Goal: Transaction & Acquisition: Book appointment/travel/reservation

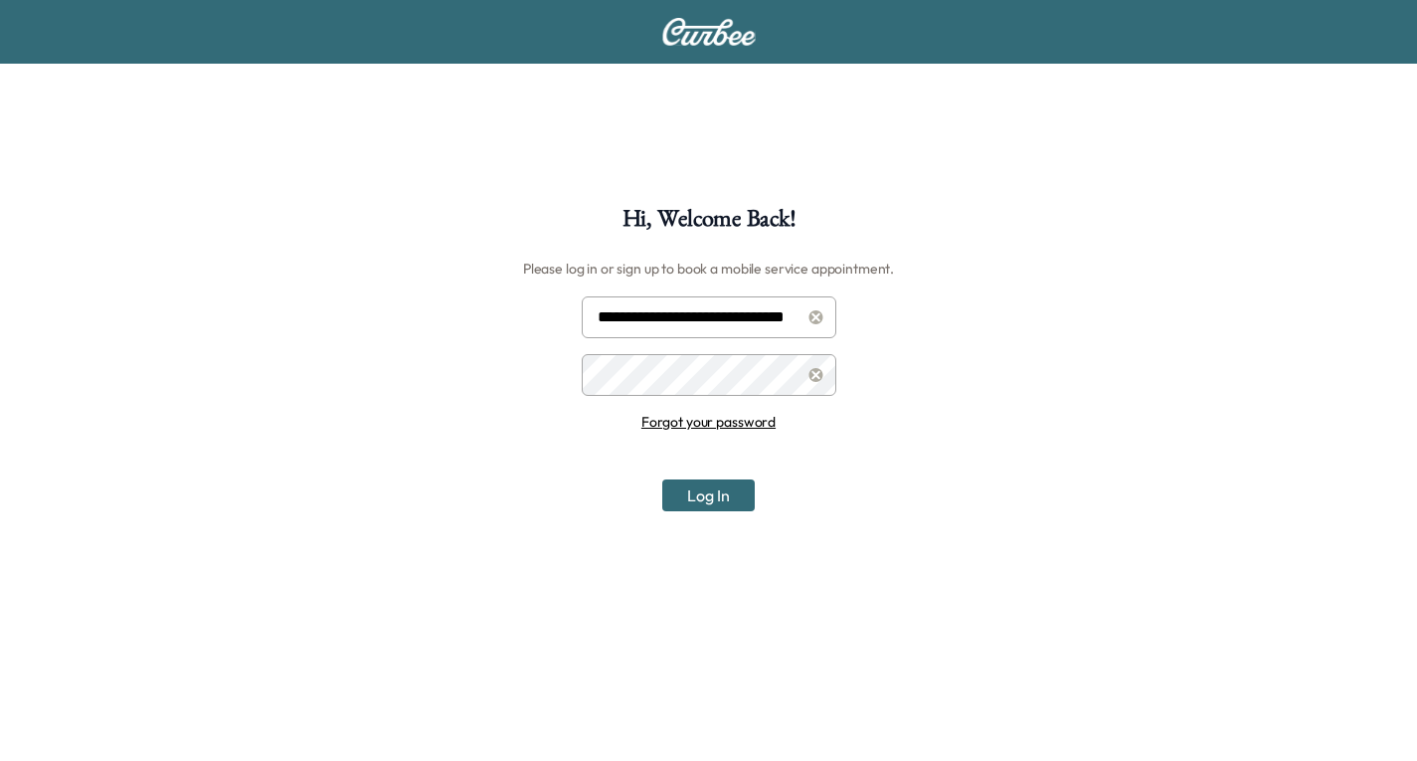
click at [704, 313] on input "**********" at bounding box center [709, 317] width 255 height 42
type input "**********"
click at [715, 482] on button "Log In" at bounding box center [708, 495] width 93 height 32
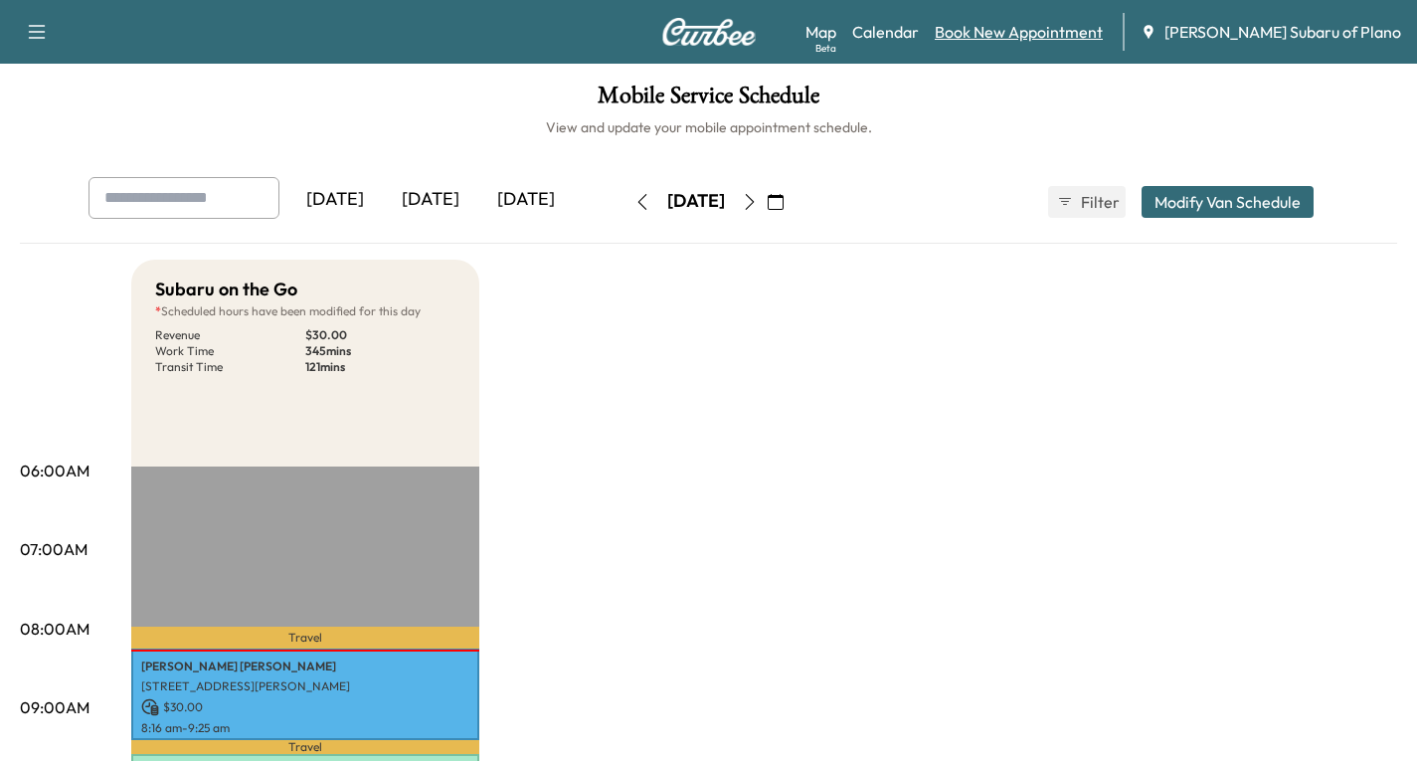
click at [1066, 38] on link "Book New Appointment" at bounding box center [1019, 32] width 168 height 24
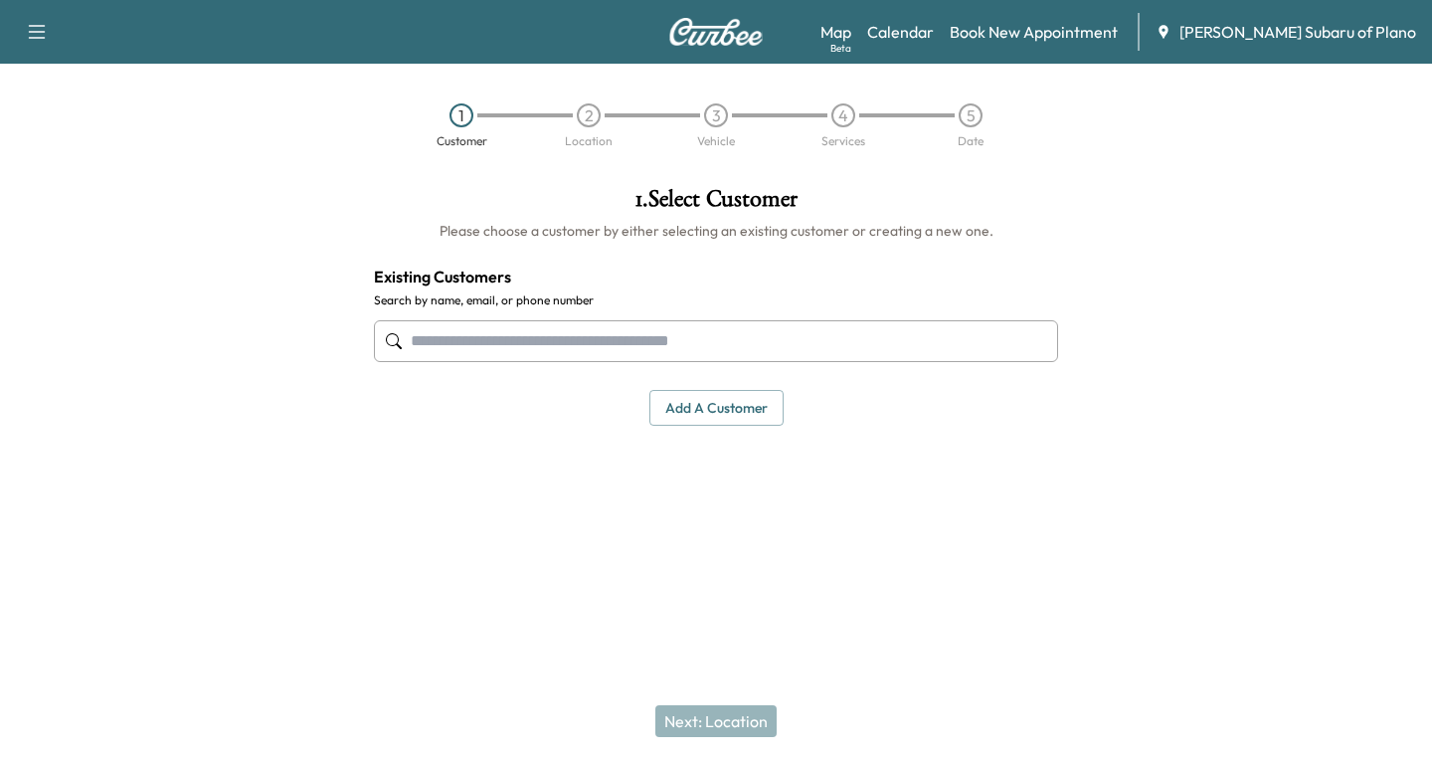
click at [414, 336] on input "text" at bounding box center [716, 341] width 684 height 42
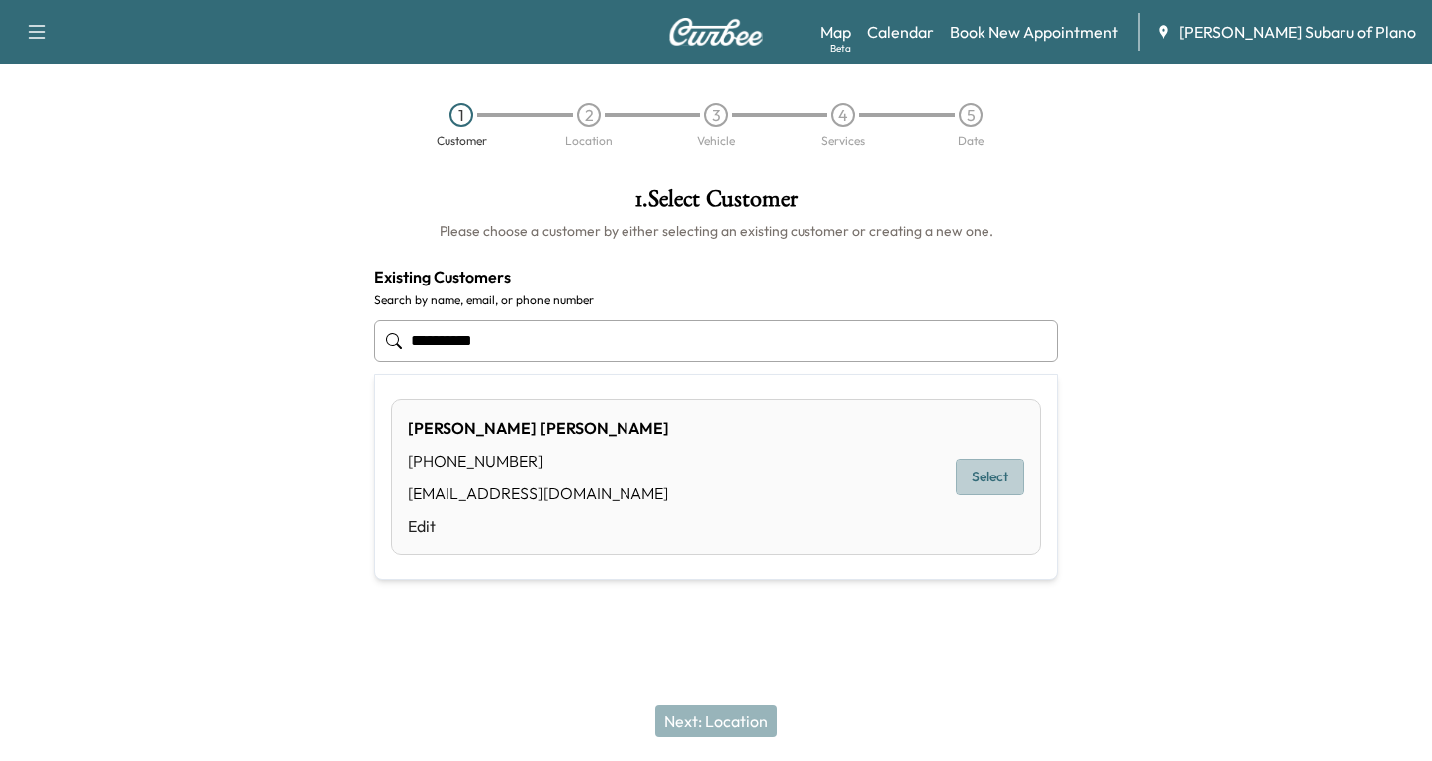
click at [1002, 471] on button "Select" at bounding box center [990, 477] width 69 height 37
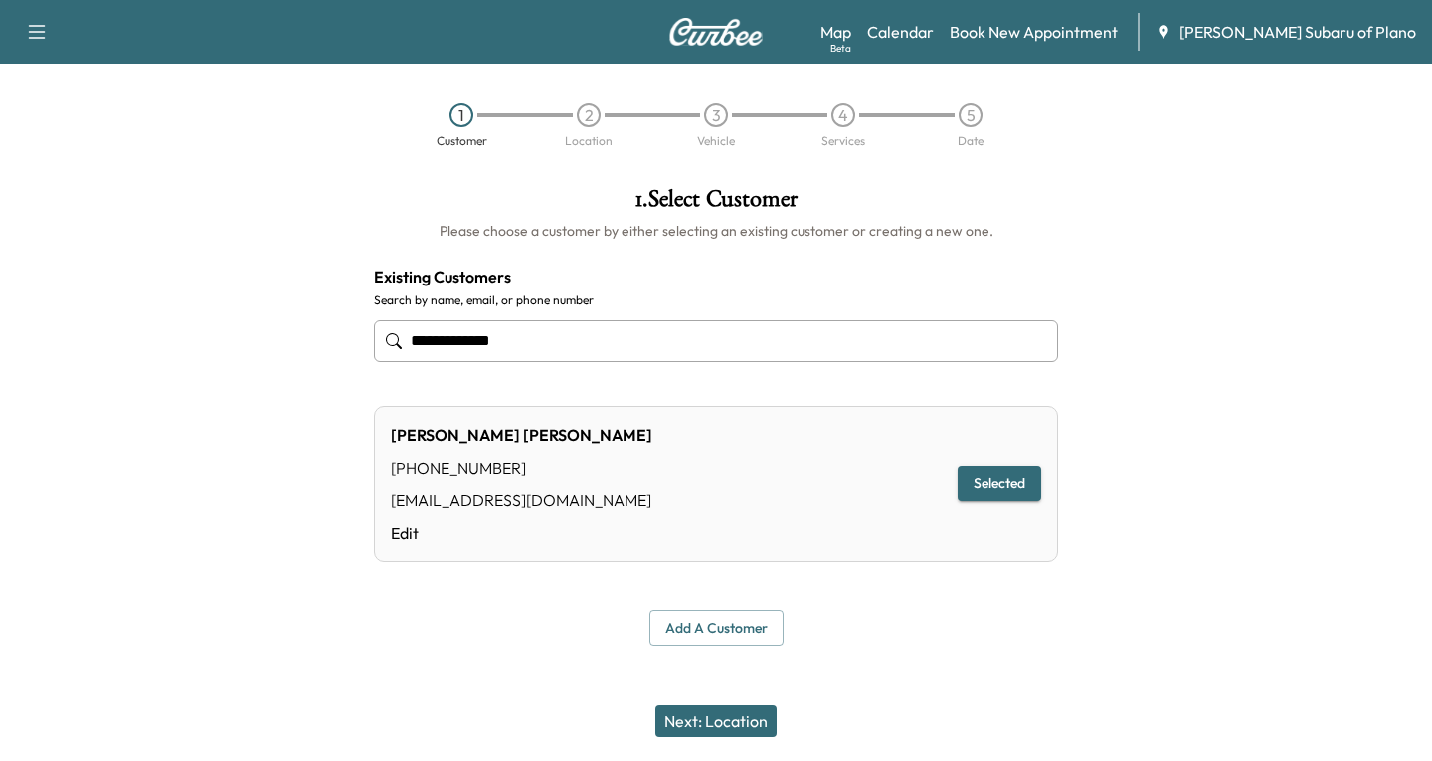
type input "**********"
click at [735, 719] on button "Next: Location" at bounding box center [715, 721] width 121 height 32
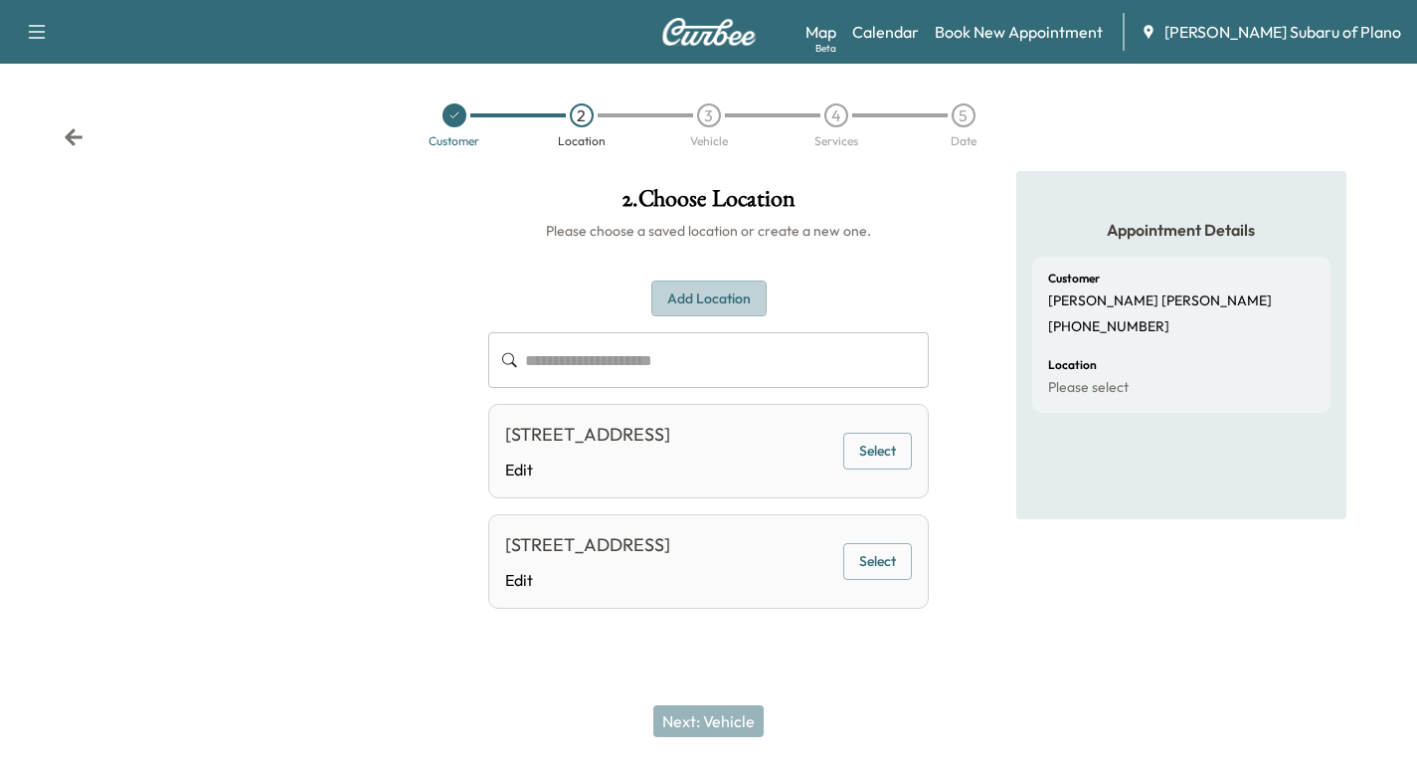
click at [701, 295] on button "Add Location" at bounding box center [709, 299] width 115 height 37
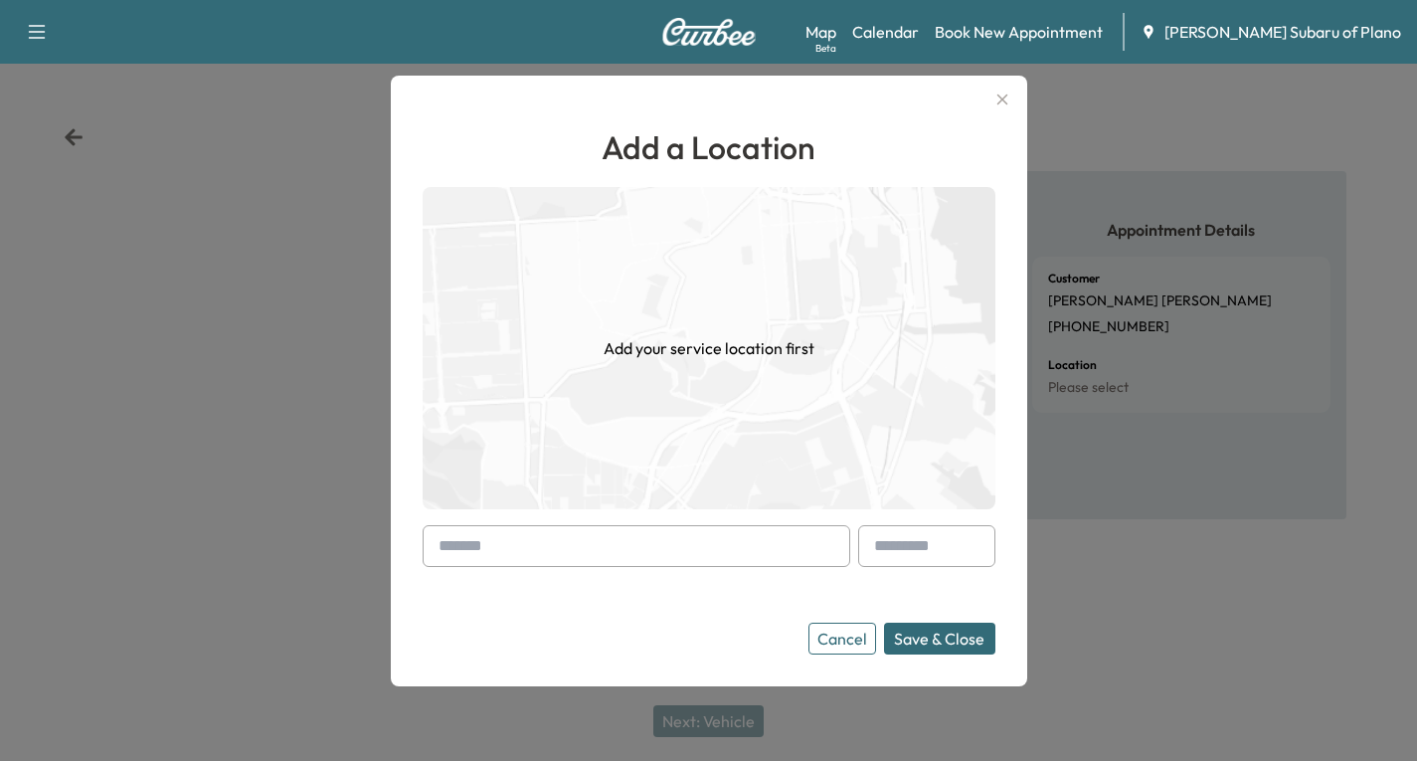
click at [435, 549] on input "text" at bounding box center [637, 546] width 428 height 42
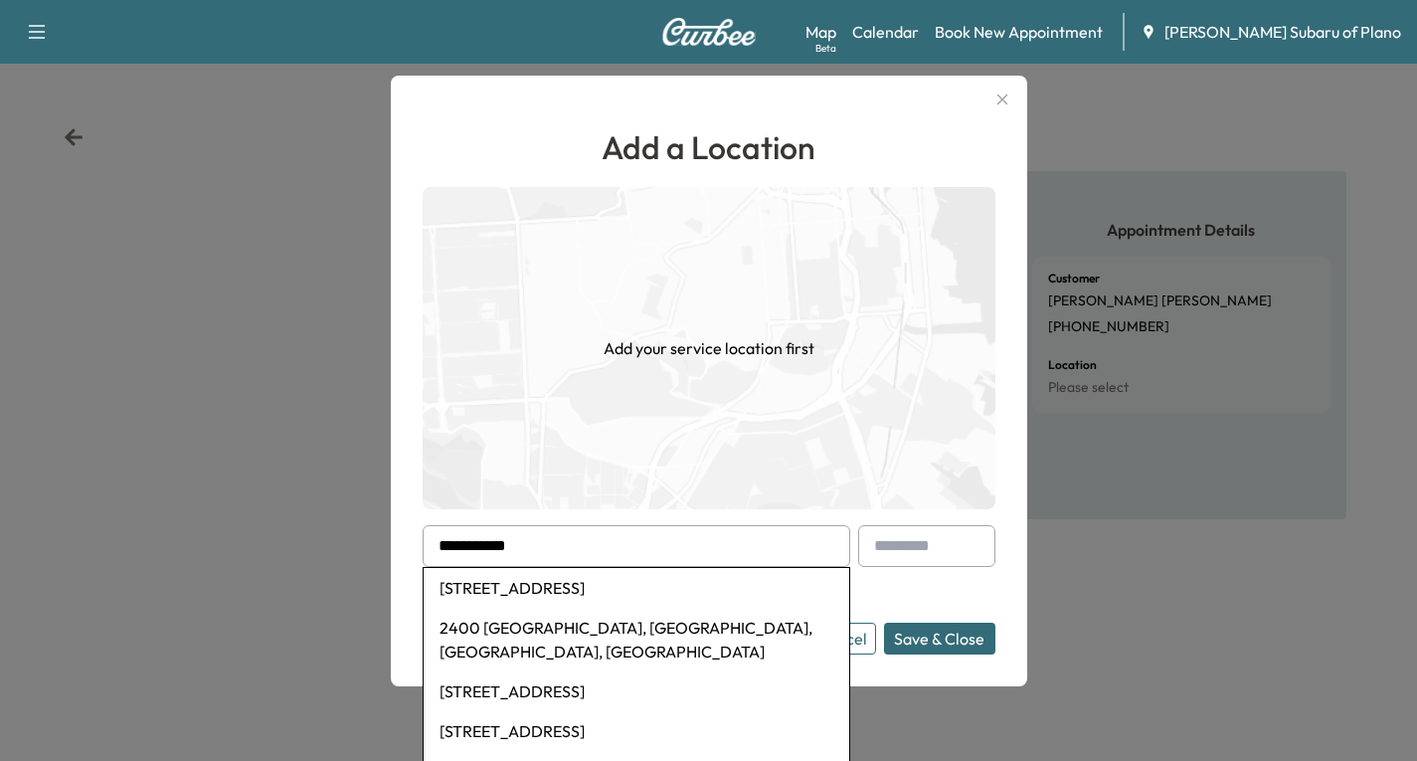
click at [536, 571] on li "[STREET_ADDRESS]" at bounding box center [637, 588] width 426 height 40
type input "**********"
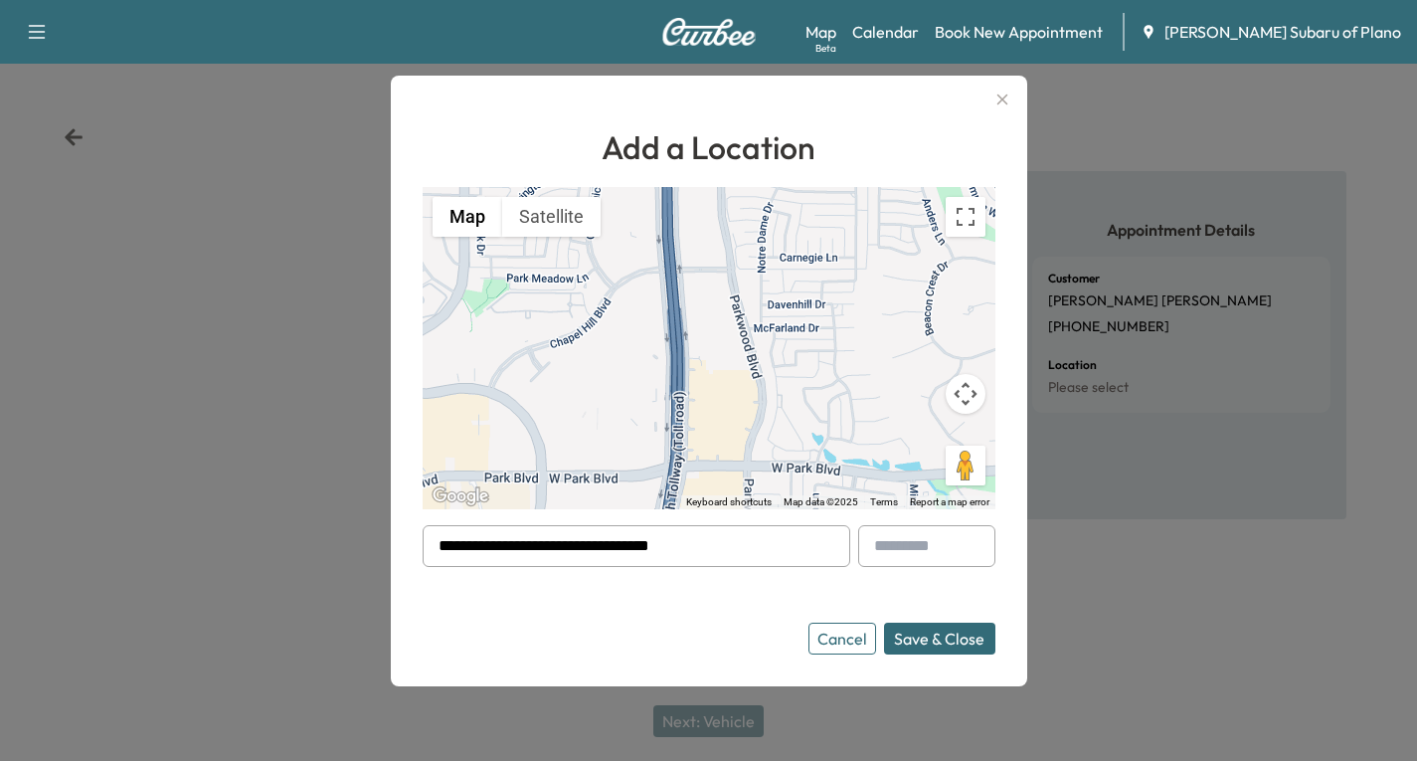
click at [947, 642] on button "Save & Close" at bounding box center [939, 639] width 111 height 32
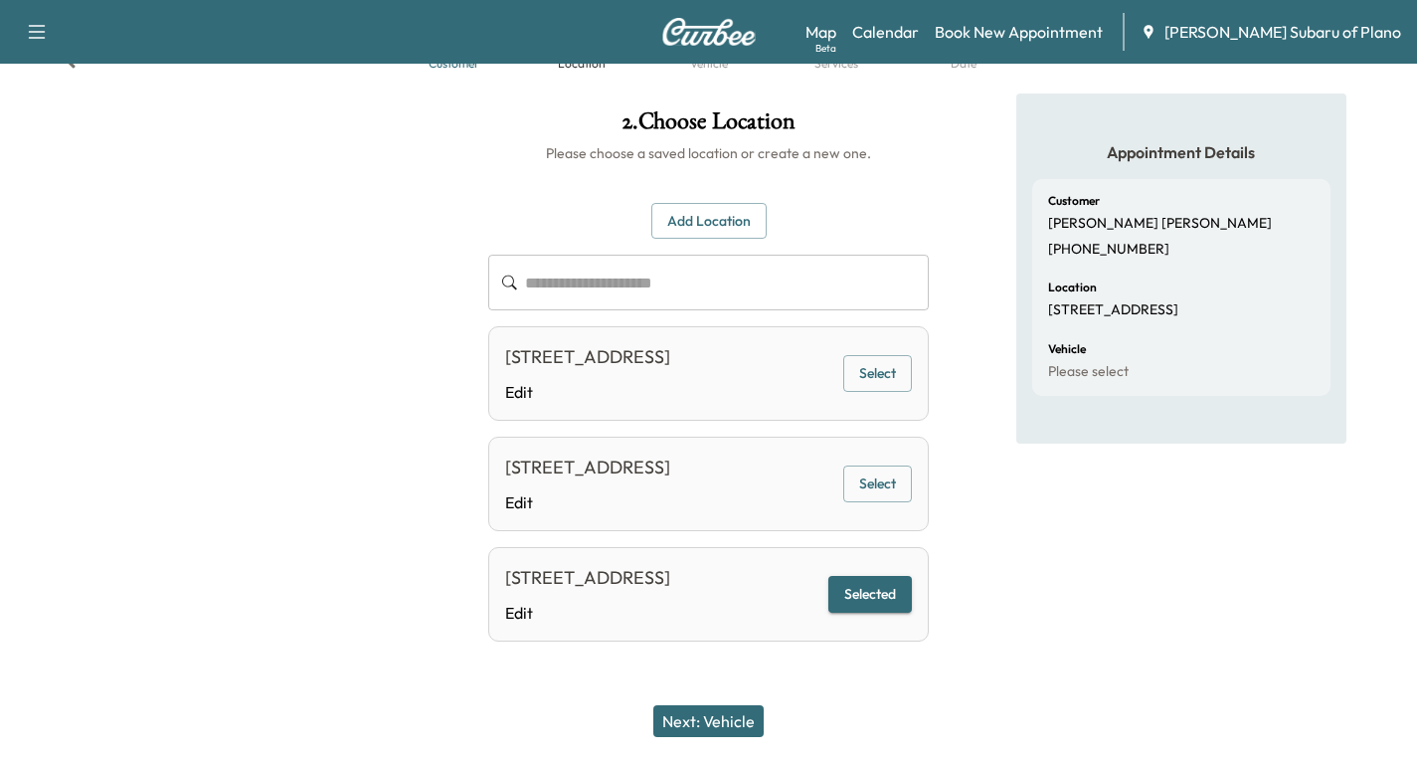
scroll to position [161, 0]
click at [864, 581] on button "Selected" at bounding box center [871, 594] width 84 height 37
click at [703, 719] on button "Next: Vehicle" at bounding box center [709, 721] width 110 height 32
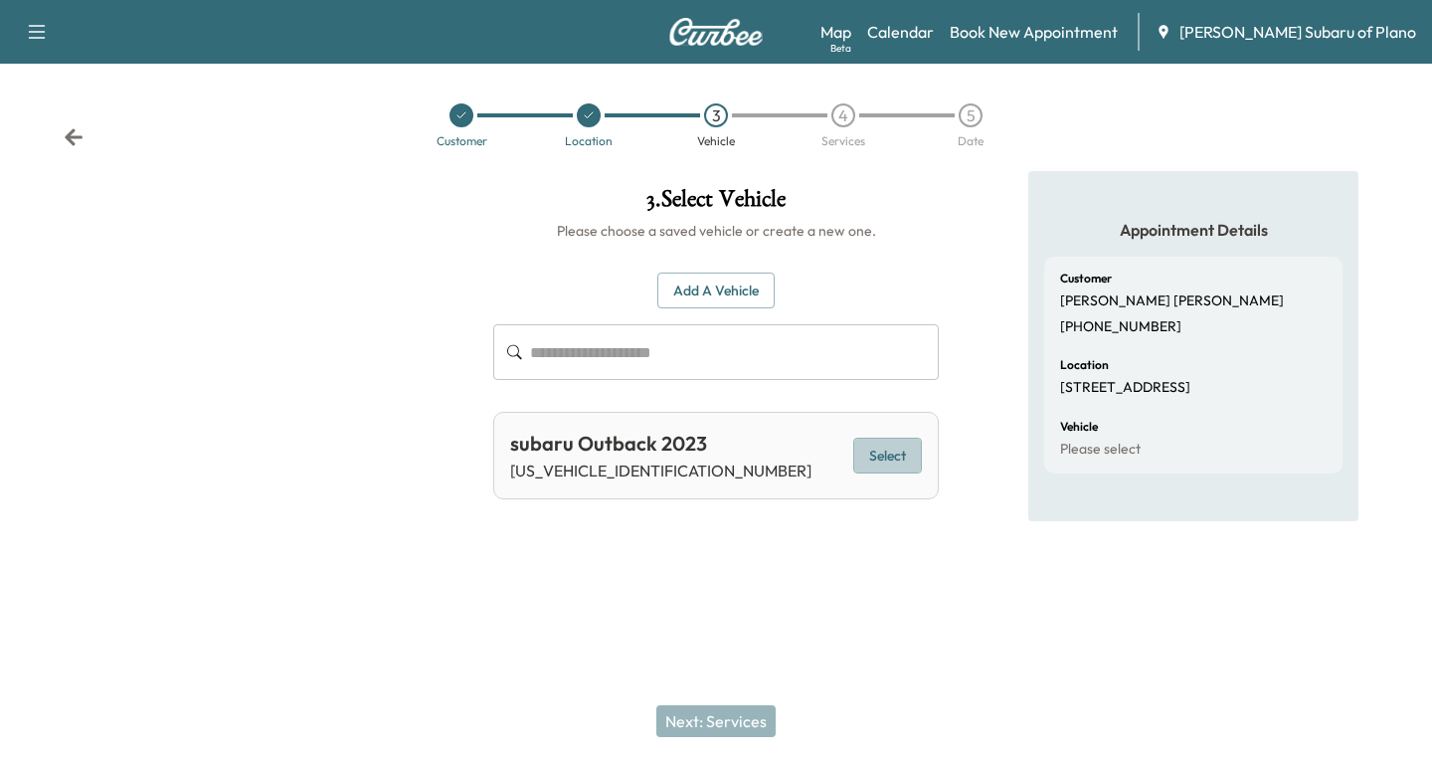
click at [897, 456] on button "Select" at bounding box center [887, 456] width 69 height 37
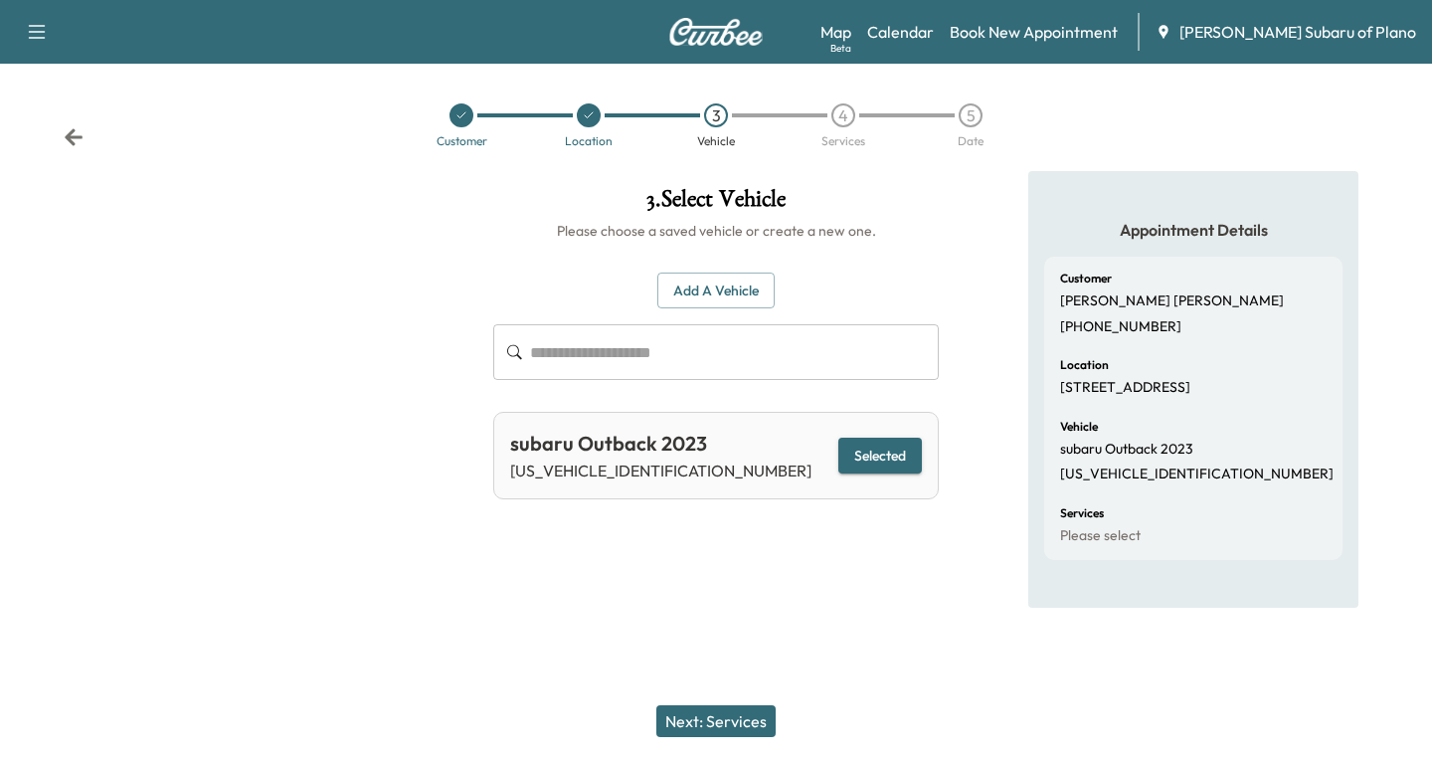
click at [742, 718] on button "Next: Services" at bounding box center [715, 721] width 119 height 32
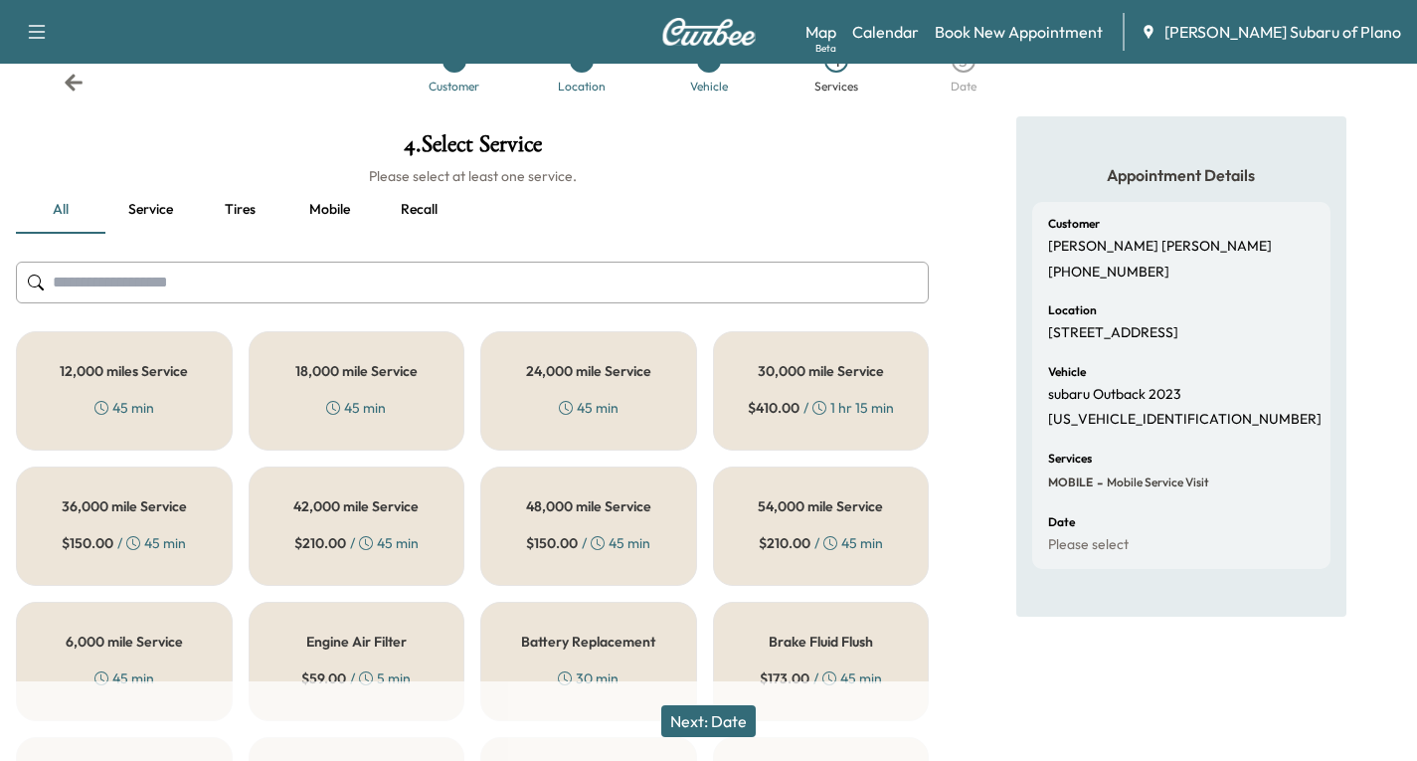
scroll to position [99, 0]
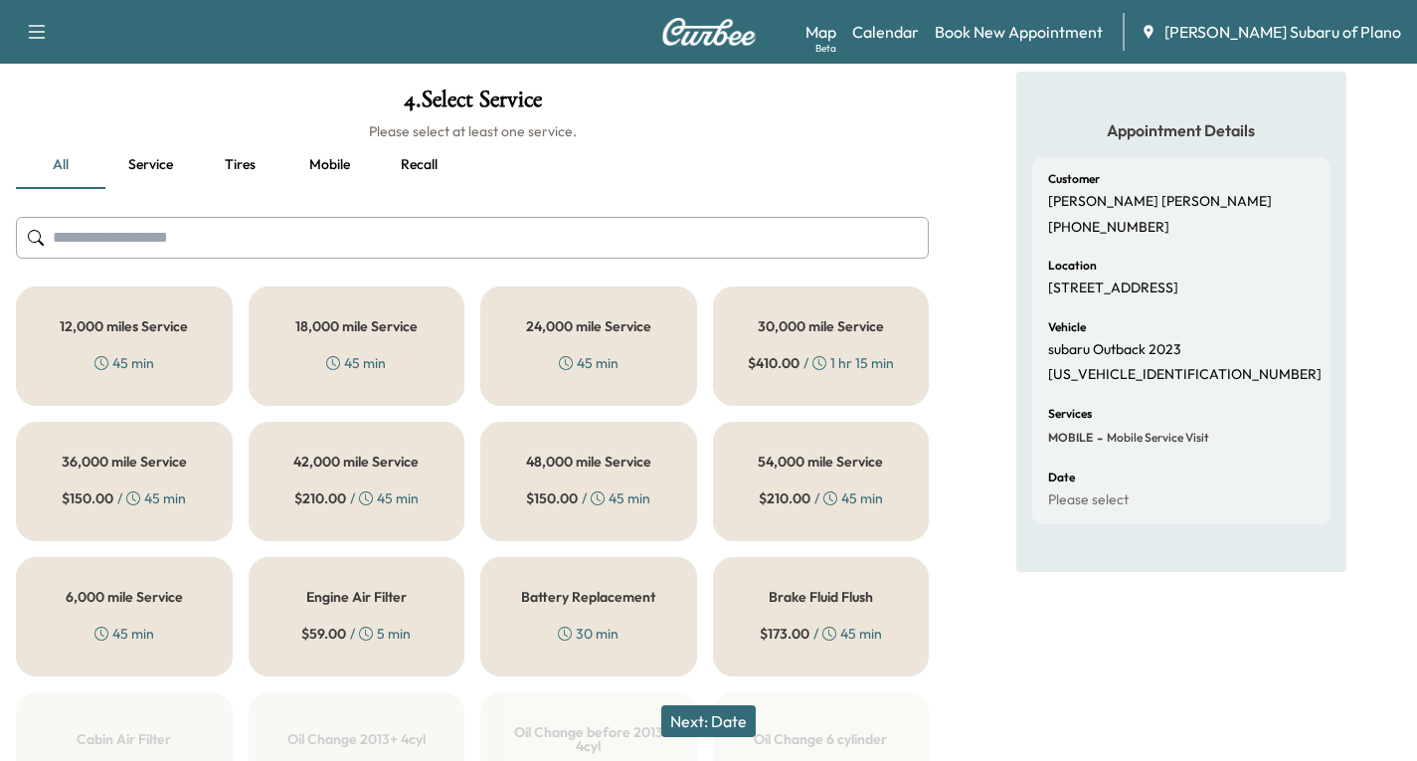
click at [111, 488] on span "$ 150.00" at bounding box center [88, 498] width 52 height 20
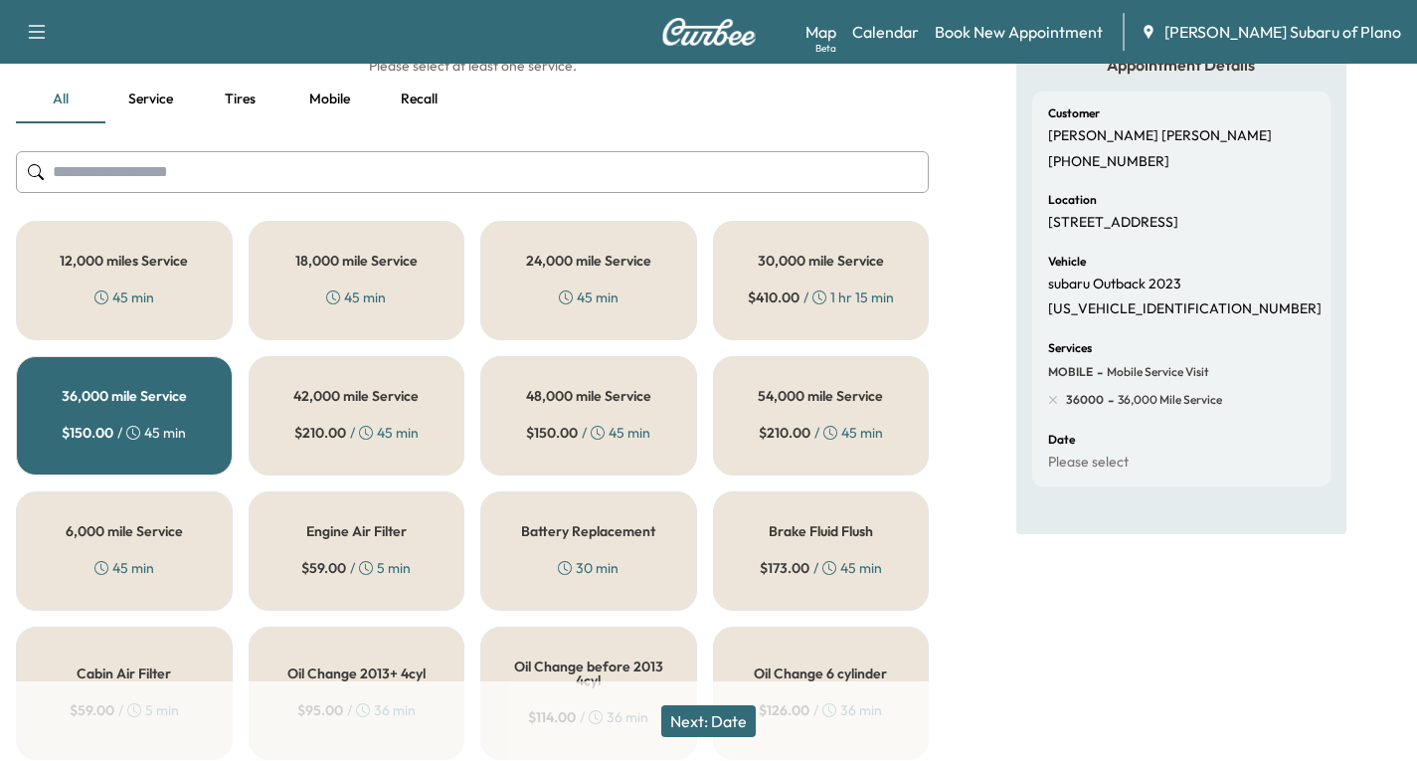
scroll to position [199, 0]
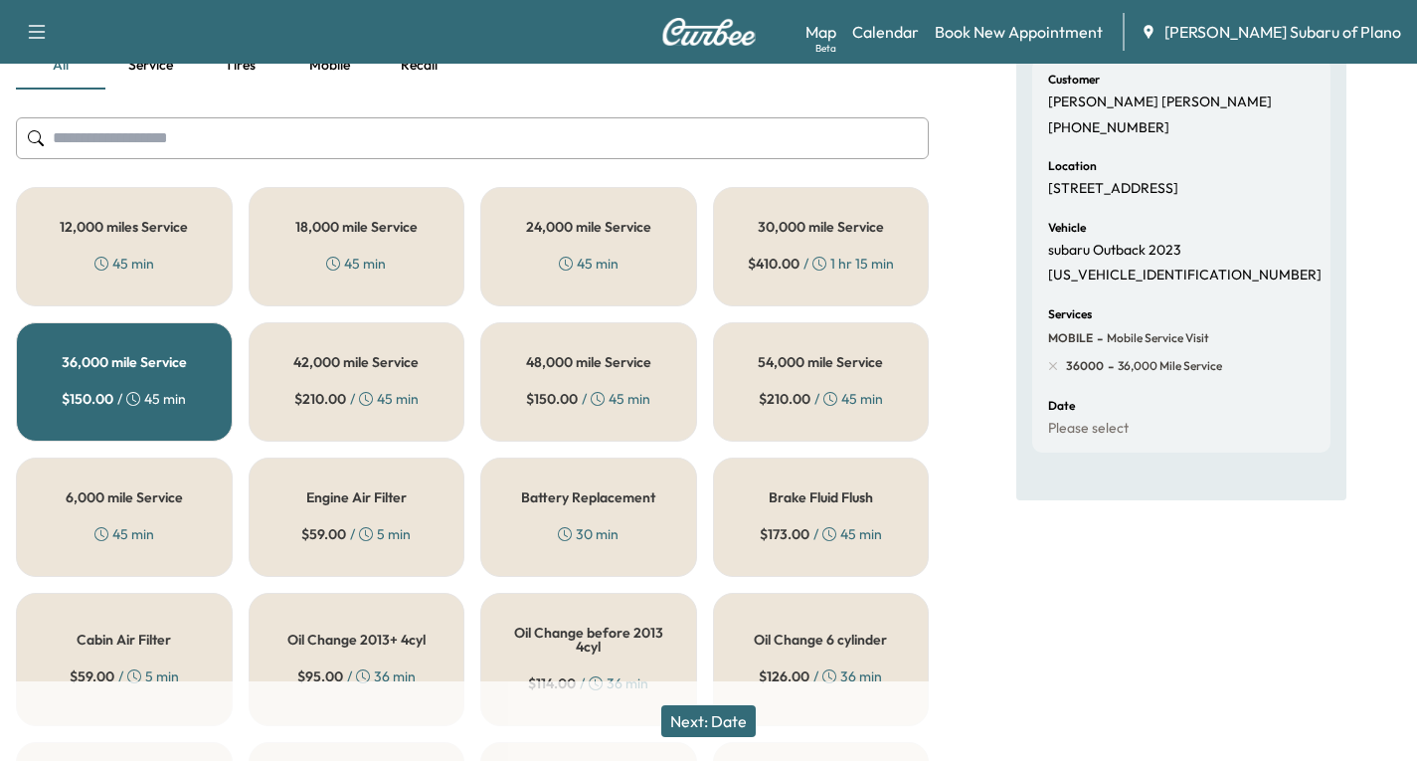
click at [706, 717] on button "Next: Date" at bounding box center [708, 721] width 94 height 32
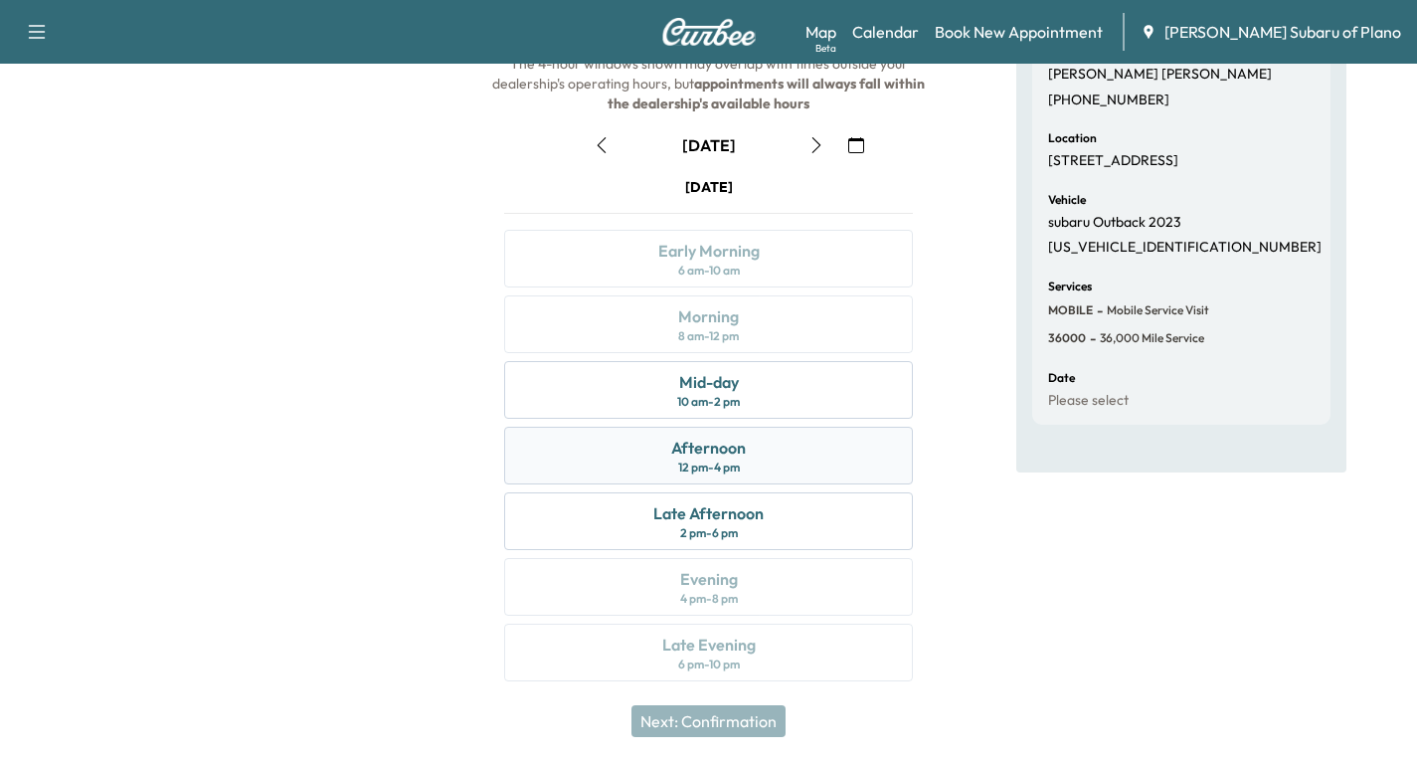
scroll to position [235, 0]
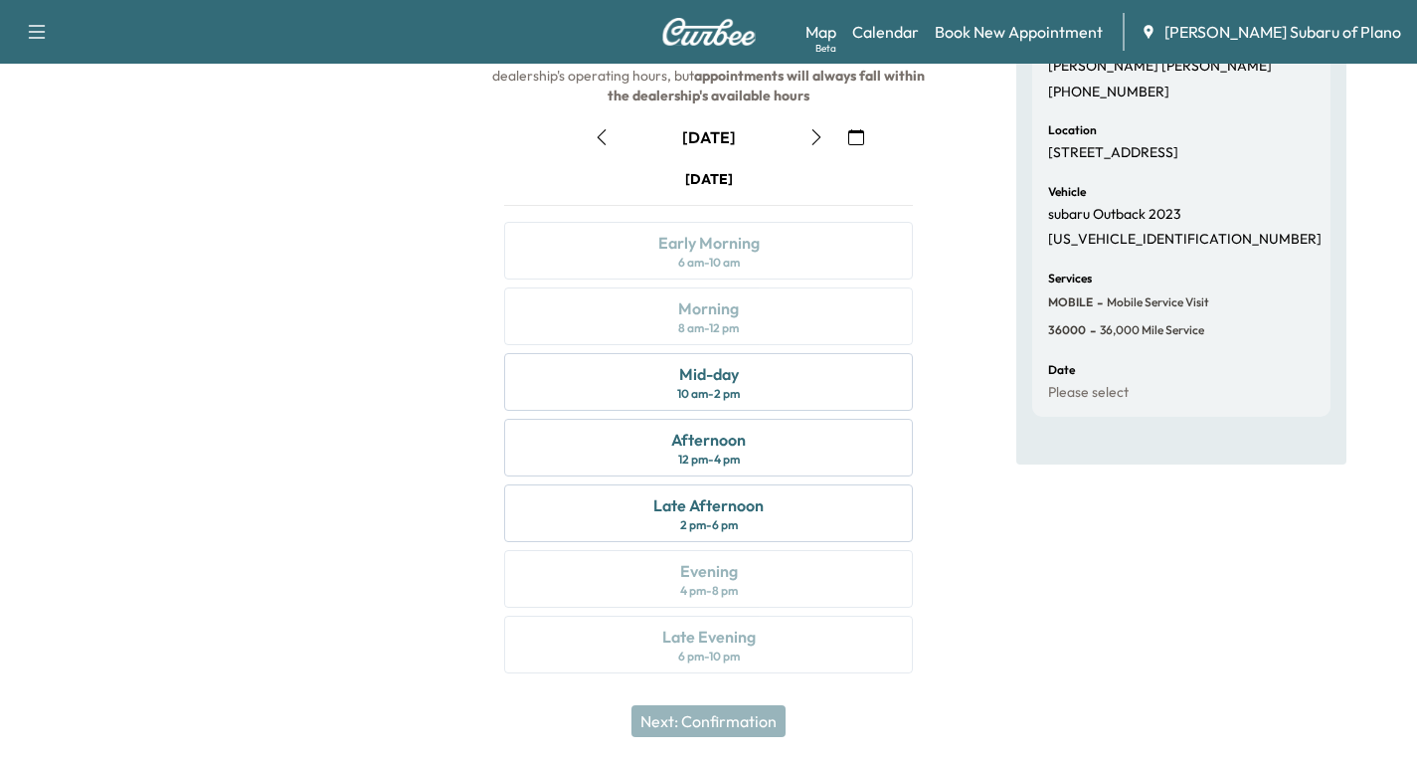
click at [816, 136] on icon "button" at bounding box center [817, 137] width 16 height 16
click at [808, 309] on div "Morning 8 am - 12 pm" at bounding box center [708, 316] width 409 height 58
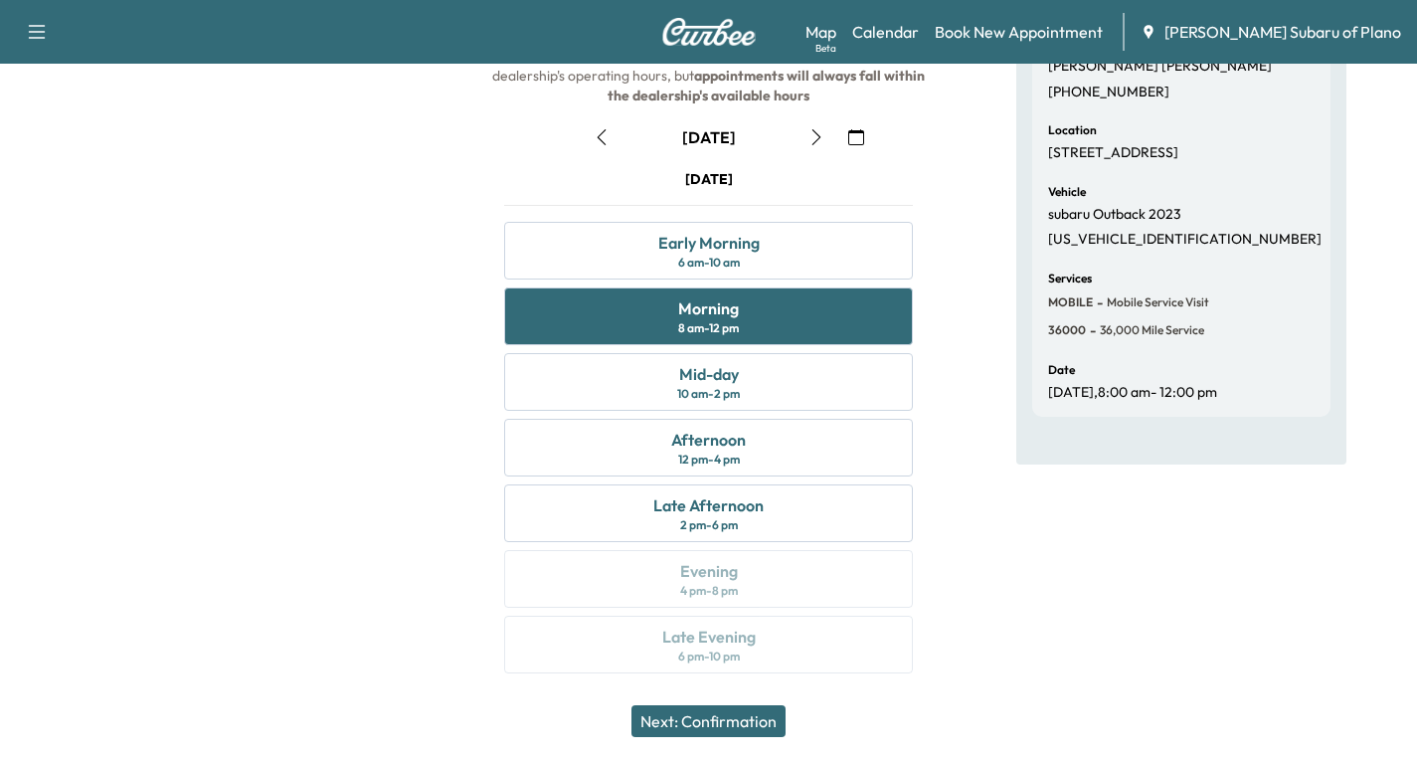
click at [755, 726] on button "Next: Confirmation" at bounding box center [709, 721] width 154 height 32
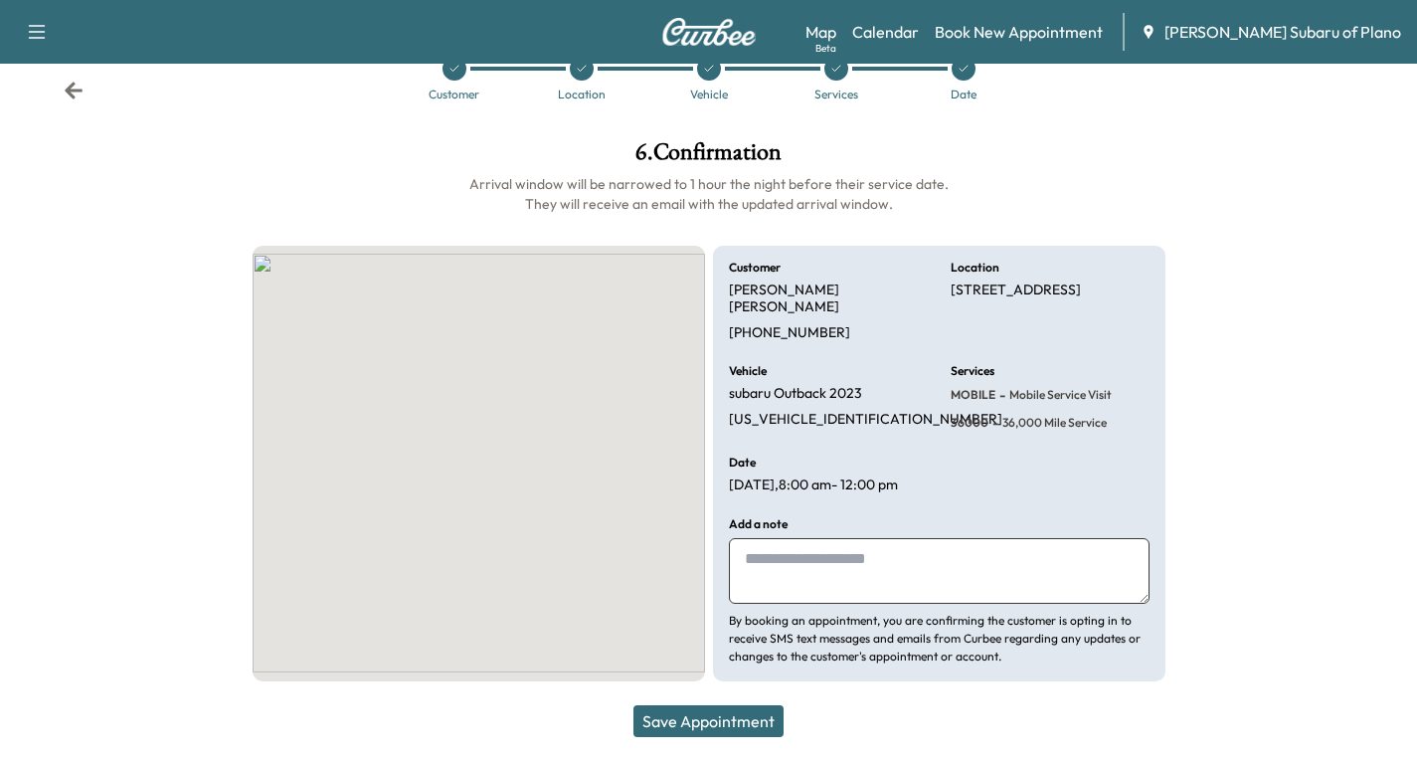
scroll to position [29, 0]
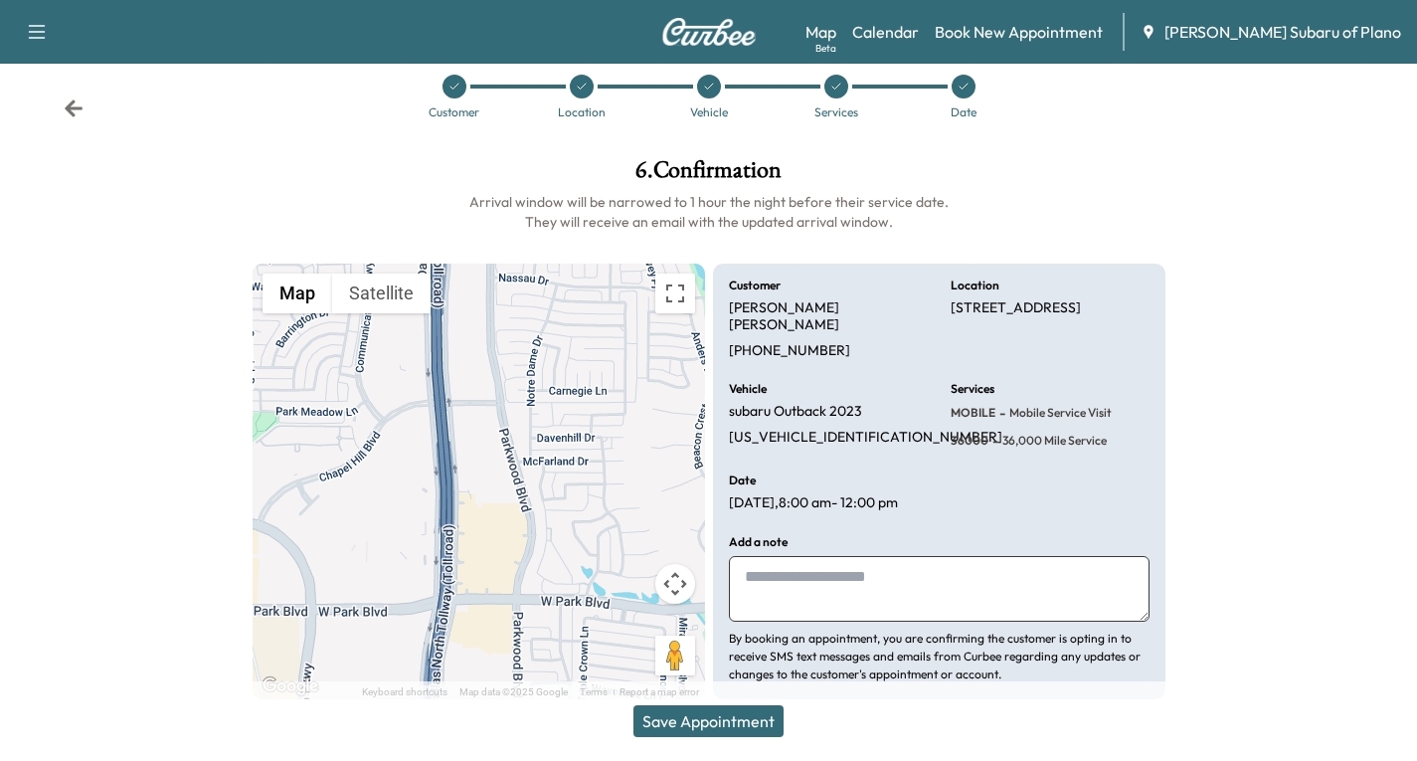
click at [768, 561] on textarea at bounding box center [939, 589] width 421 height 66
type textarea "**********"
click at [714, 717] on button "Save Appointment" at bounding box center [709, 721] width 150 height 32
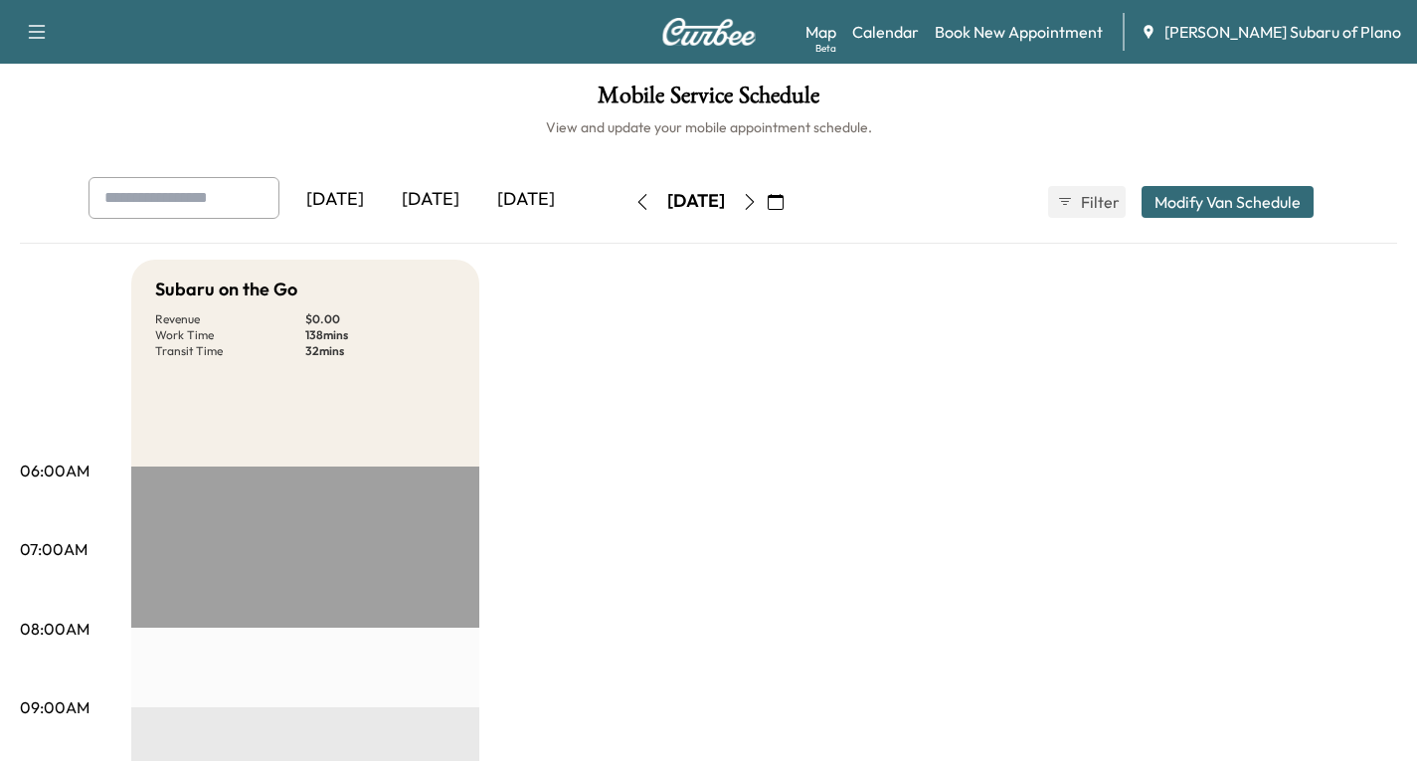
click at [34, 34] on icon "button" at bounding box center [37, 32] width 24 height 24
click at [44, 118] on button "Log Out" at bounding box center [70, 112] width 75 height 32
